Goal: Task Accomplishment & Management: Complete application form

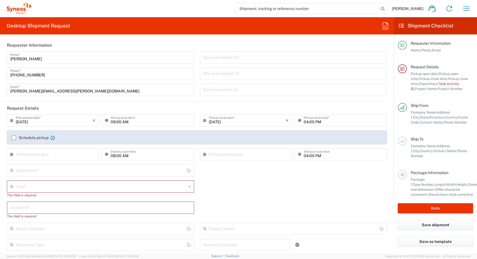
type input "4510"
type input "[GEOGRAPHIC_DATA]"
type input "Syneos Health Canada LP- [GEOGRAPHIC_DATA]"
click at [466, 8] on icon "button" at bounding box center [467, 8] width 6 height 4
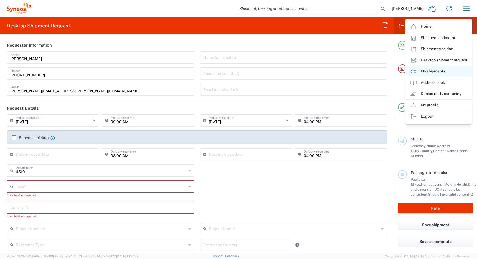
click at [427, 72] on link "My shipments" at bounding box center [439, 71] width 66 height 11
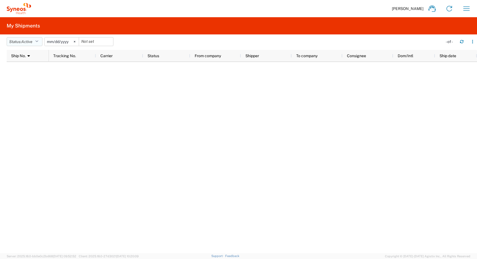
click at [36, 42] on button "Status: Active" at bounding box center [25, 41] width 36 height 9
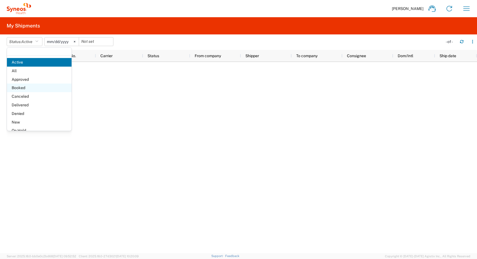
click at [29, 89] on span "Booked" at bounding box center [39, 88] width 65 height 9
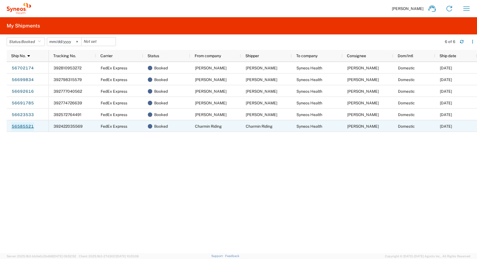
click at [23, 126] on link "56585521" at bounding box center [22, 126] width 23 height 9
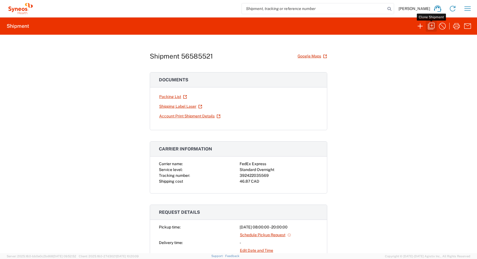
click at [431, 24] on icon "button" at bounding box center [431, 26] width 9 height 9
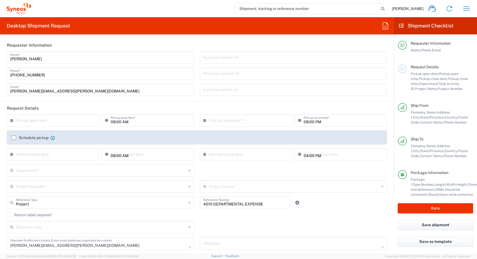
type input "[GEOGRAPHIC_DATA]"
type input "Medium Box"
type input "[GEOGRAPHIC_DATA]"
click at [43, 119] on input "text" at bounding box center [54, 120] width 77 height 10
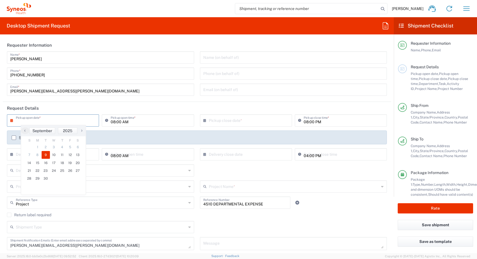
click at [47, 156] on span "9" at bounding box center [46, 155] width 8 height 8
type input "[DATE]"
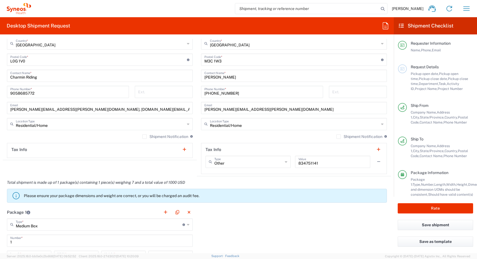
scroll to position [328, 0]
click at [337, 137] on label "Shipment Notification" at bounding box center [360, 136] width 46 height 4
click at [339, 136] on input "Shipment Notification" at bounding box center [339, 136] width 0 height 0
click at [337, 136] on label "Shipment Notification" at bounding box center [360, 136] width 46 height 4
click at [338, 136] on input "Shipment Notification" at bounding box center [338, 136] width 0 height 0
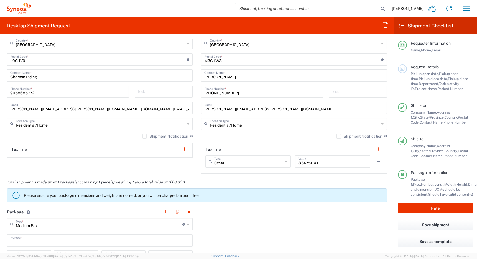
click at [143, 137] on label "Shipment Notification" at bounding box center [165, 136] width 46 height 4
click at [145, 136] on input "Shipment Notification" at bounding box center [145, 136] width 0 height 0
click at [72, 110] on input "[PERSON_NAME][EMAIL_ADDRESS][PERSON_NAME][DOMAIN_NAME], [DOMAIN_NAME][EMAIL_ADD…" at bounding box center [99, 107] width 179 height 10
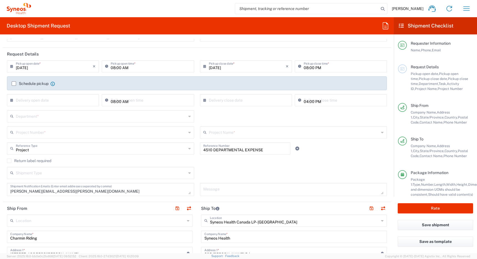
scroll to position [54, 0]
type input "[EMAIL_ADDRESS][DOMAIN_NAME]"
click at [75, 114] on input "text" at bounding box center [101, 116] width 171 height 10
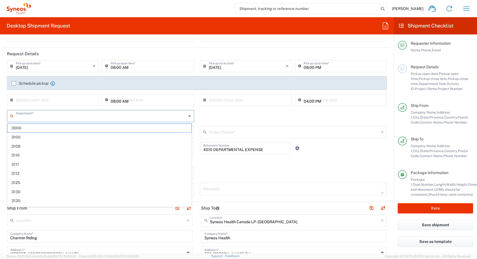
click at [75, 114] on input "text" at bounding box center [101, 116] width 171 height 10
click at [197, 121] on div "Department * 3000 3100 3109 3110 3111 3112 3125 3130 3135 3136 3150 3155 3165 3…" at bounding box center [197, 118] width 386 height 16
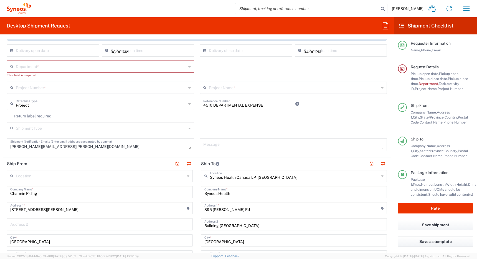
scroll to position [104, 0]
click at [132, 87] on input "text" at bounding box center [101, 87] width 171 height 10
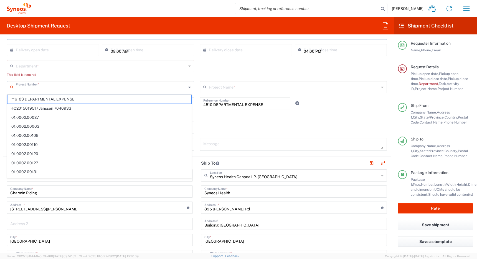
click at [211, 73] on div "Department * 3000 3100 3109 3110 3111 3112 3125 3130 3135 3136 3150 3155 3165 3…" at bounding box center [197, 70] width 386 height 21
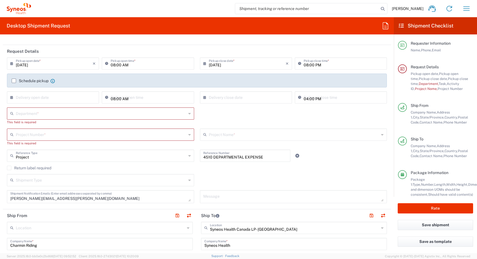
scroll to position [59, 0]
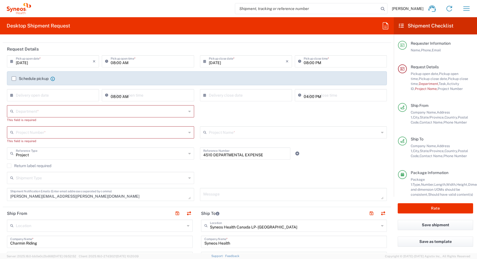
click at [140, 113] on input "text" at bounding box center [101, 111] width 171 height 10
type input "4"
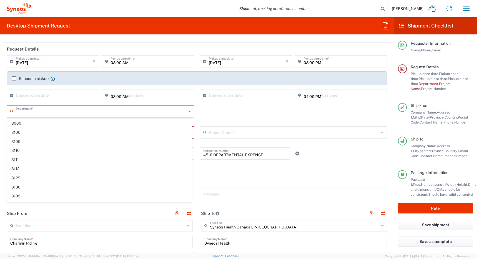
click at [217, 109] on div "Department * 3000 3100 3109 3110 3111 3112 3125 3130 3135 3136 3150 3155 3165 3…" at bounding box center [197, 115] width 386 height 21
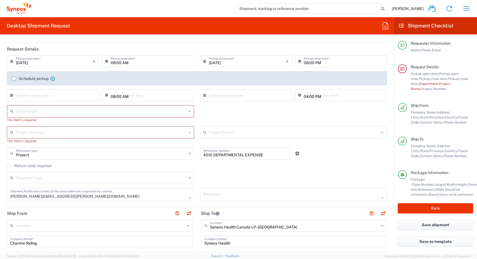
click at [119, 131] on agx-dropdown-input "Project Number * **6183 DEPARTMENTAL EXPENSE #C2015019517 [PERSON_NAME] 7046933…" at bounding box center [100, 132] width 187 height 12
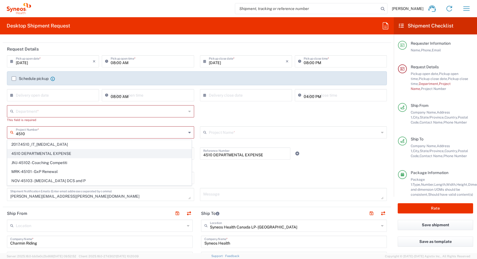
click at [59, 154] on span "4510 DEPARTMENTAL EXPENSE" at bounding box center [99, 153] width 184 height 9
type input "4510 DEPARTMENTAL EXPENSE"
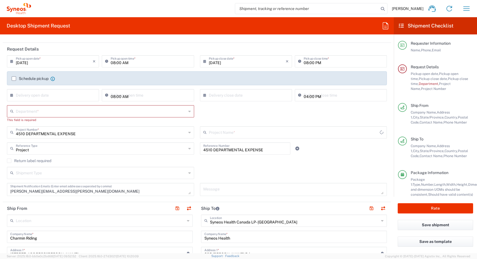
type input "4510 DEPARTMENTAL EXPENSE"
click at [132, 109] on input "text" at bounding box center [101, 111] width 171 height 10
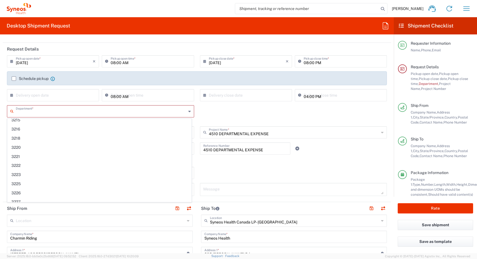
scroll to position [0, 0]
click at [207, 115] on div "Department * 3000 3100 3109 3110 3111 3112 3125 3130 3135 3136 3150 3155 3165 3…" at bounding box center [197, 115] width 386 height 21
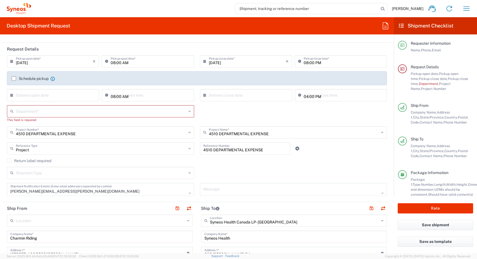
click at [156, 113] on input "text" at bounding box center [101, 111] width 171 height 10
type input "n/a"
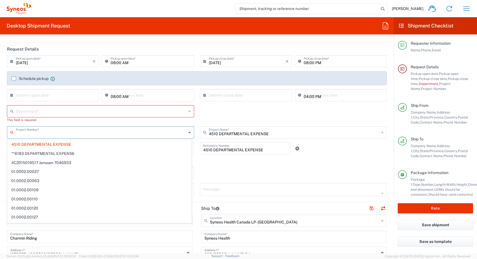
type input "4510 DEPARTMENTAL EXPENSE"
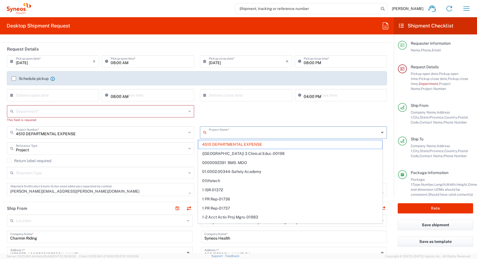
click at [102, 110] on input "text" at bounding box center [101, 111] width 171 height 10
type input "4510 DEPARTMENTAL EXPENSE"
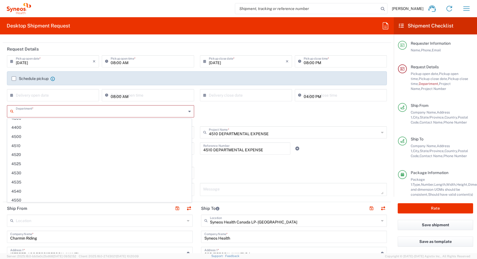
scroll to position [806, 0]
click at [96, 146] on span "4510" at bounding box center [99, 145] width 184 height 9
type input "4510"
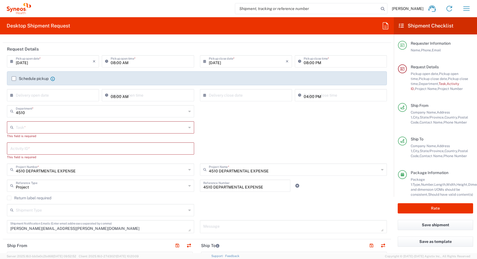
click at [76, 127] on input "text" at bounding box center [101, 127] width 171 height 10
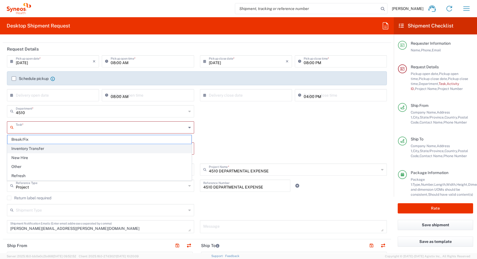
click at [66, 147] on span "Inventory Transfer" at bounding box center [99, 148] width 184 height 9
type input "Inventory Transfer"
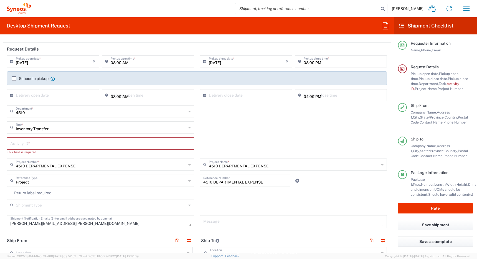
click at [53, 142] on input "text" at bounding box center [100, 143] width 181 height 10
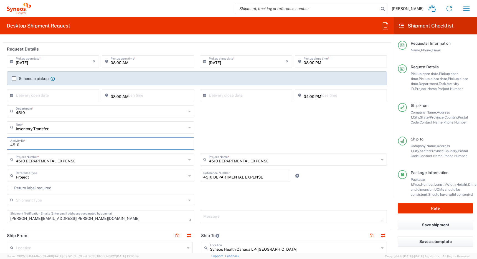
type input "4510"
click at [203, 136] on div "Inventory Transfer Task * Break/Fix Inventory Transfer New Hire Other Refresh" at bounding box center [197, 129] width 386 height 16
click at [436, 207] on button "Rate" at bounding box center [436, 208] width 76 height 10
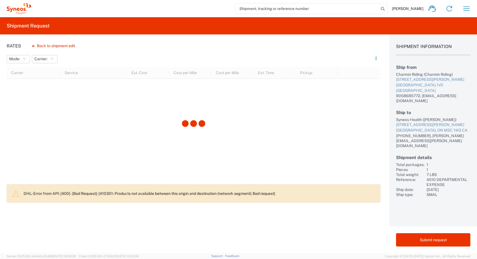
click at [403, 75] on div "Charmin Riding (Charmin Riding)" at bounding box center [433, 74] width 74 height 5
copy div "Charmin Riding"
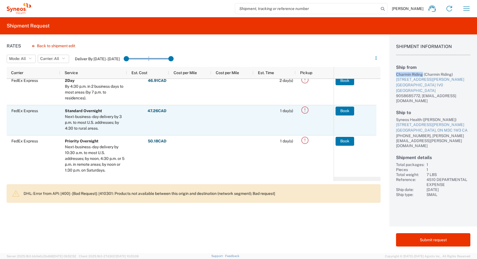
scroll to position [35, 0]
click at [306, 109] on icon at bounding box center [305, 109] width 9 height 9
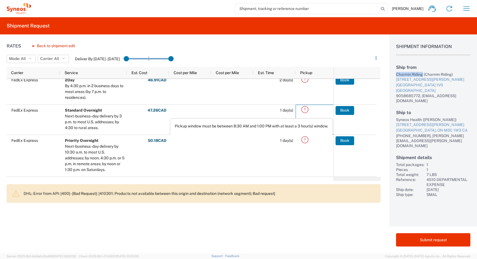
click at [220, 222] on div "Rates Back to shipment edit Mode: All All SMAL Carrier: All All FedEx Express D…" at bounding box center [190, 143] width 381 height 219
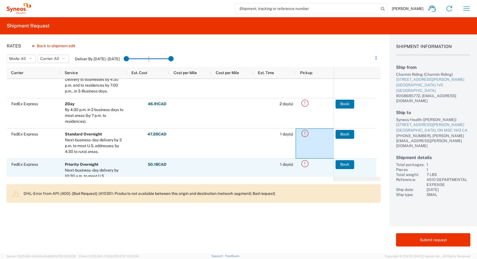
scroll to position [10, 0]
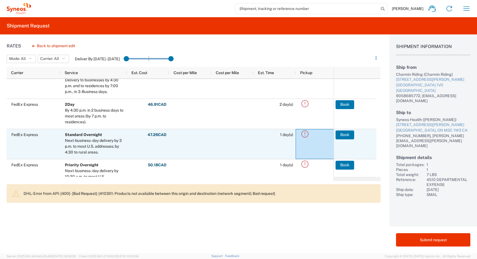
click at [306, 134] on icon at bounding box center [305, 133] width 9 height 9
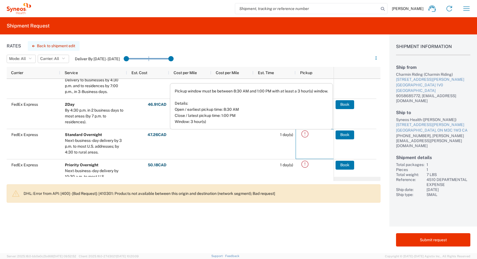
click at [48, 46] on button "Back to shipment edit" at bounding box center [54, 46] width 52 height 10
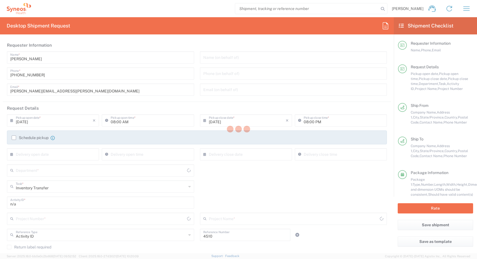
type input "[GEOGRAPHIC_DATA]"
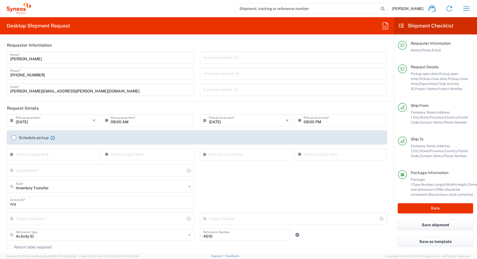
type input "4510 DEPARTMENTAL EXPENSE"
type input "Medium Box"
type input "[GEOGRAPHIC_DATA]"
type input "4510"
type input "4510 DEPARTMENTAL EXPENSE"
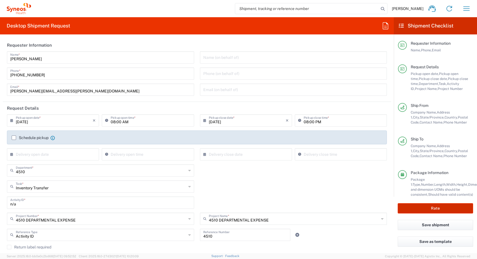
click at [429, 210] on button "Rate" at bounding box center [436, 208] width 76 height 10
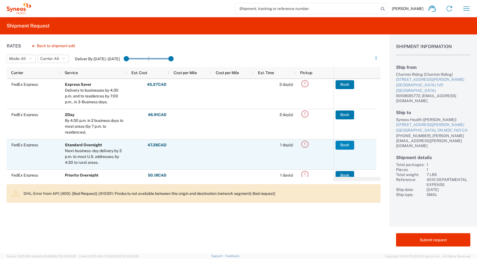
click at [344, 144] on button "Book" at bounding box center [345, 145] width 19 height 9
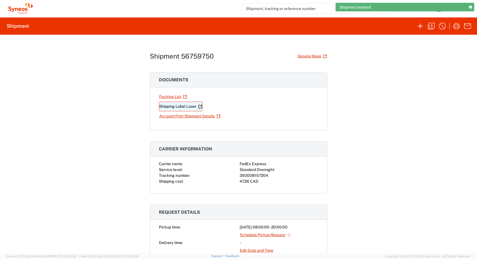
click at [171, 108] on link "Shipping Label Laser" at bounding box center [181, 107] width 44 height 10
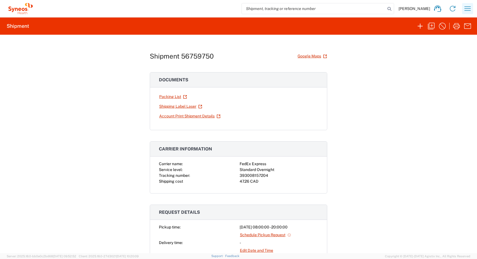
click at [467, 9] on icon "button" at bounding box center [468, 8] width 9 height 9
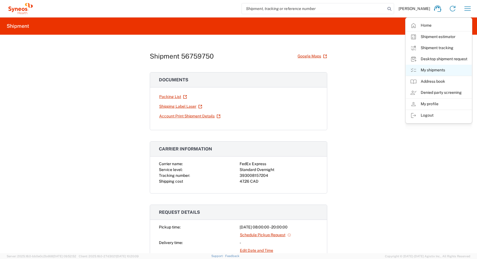
click at [427, 71] on link "My shipments" at bounding box center [439, 70] width 66 height 11
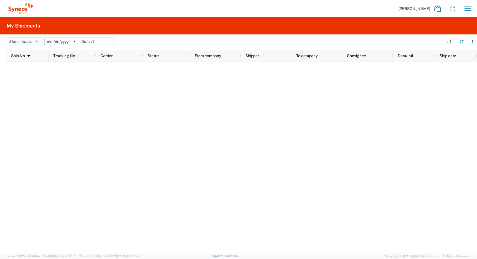
click at [34, 39] on button "Status: Active" at bounding box center [25, 41] width 36 height 9
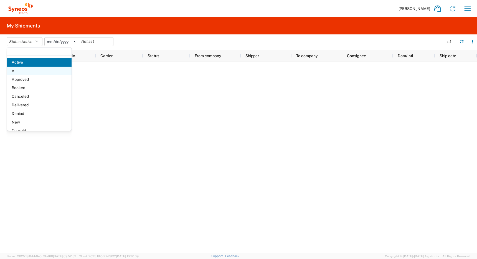
click at [27, 71] on span "All" at bounding box center [39, 71] width 65 height 9
